Goal: Navigation & Orientation: Go to known website

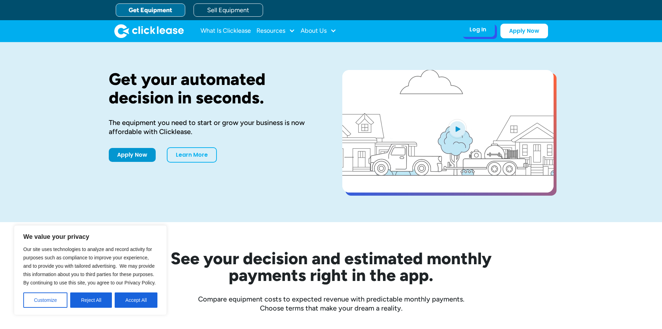
click at [479, 34] on div "Log In Account login I use Clicklease to get my equipment Partner Portal I offe…" at bounding box center [478, 29] width 34 height 15
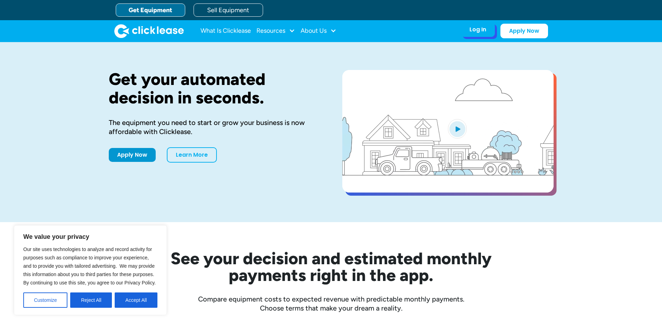
click at [475, 34] on div "Log In Account login I use Clicklease to get my equipment Partner Portal I offe…" at bounding box center [478, 29] width 34 height 15
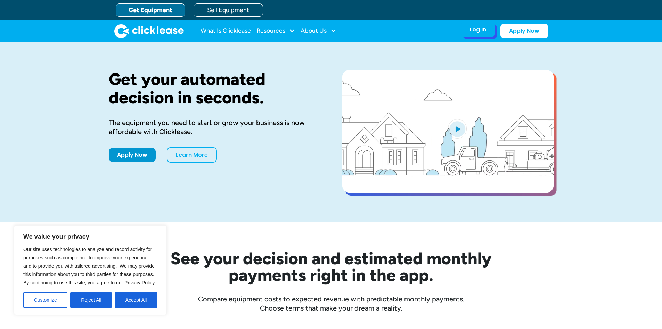
click at [483, 32] on div "Log In" at bounding box center [478, 29] width 17 height 7
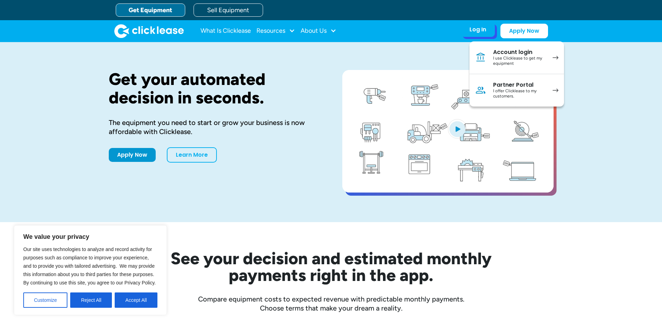
click at [509, 81] on div "Partner Portal" at bounding box center [519, 84] width 53 height 7
